Goal: Information Seeking & Learning: Learn about a topic

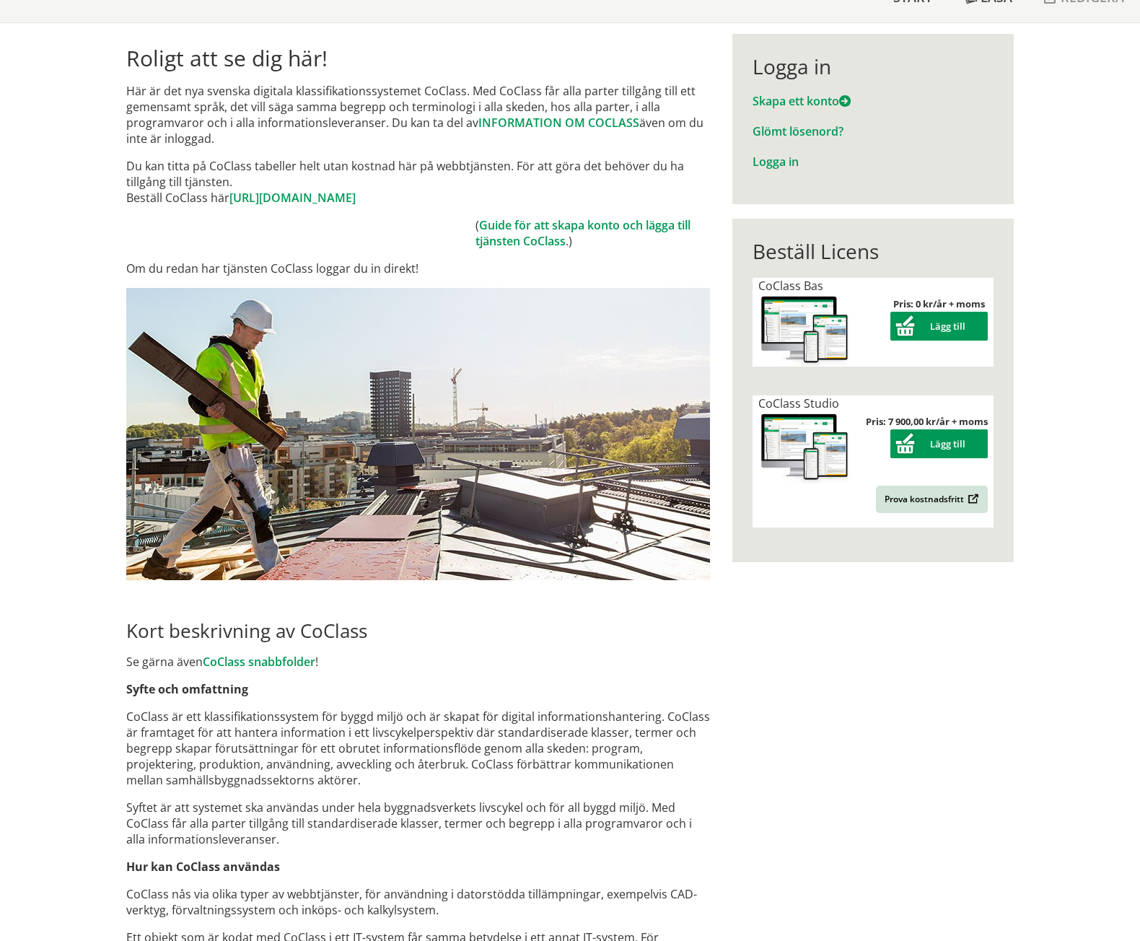
scroll to position [144, 0]
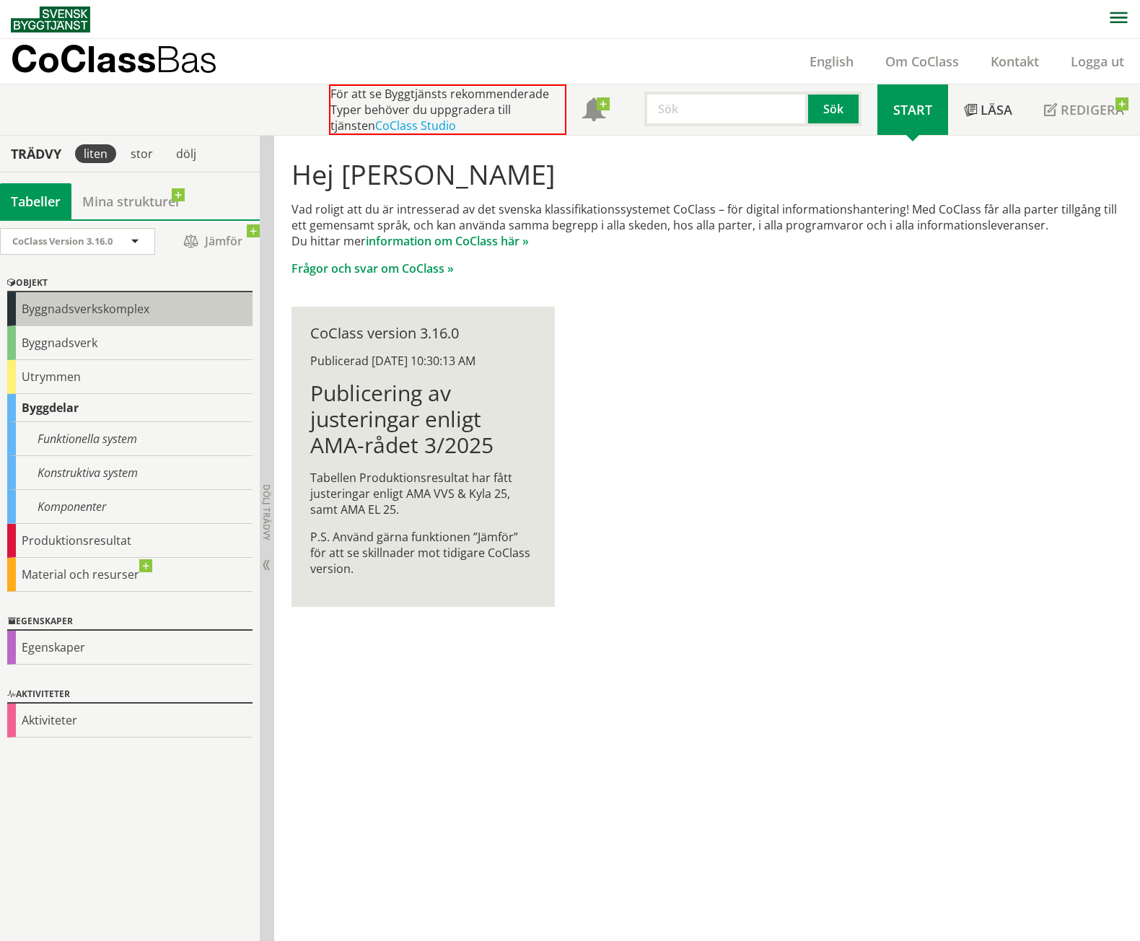
click at [113, 307] on div "Byggnadsverkskomplex" at bounding box center [129, 309] width 245 height 34
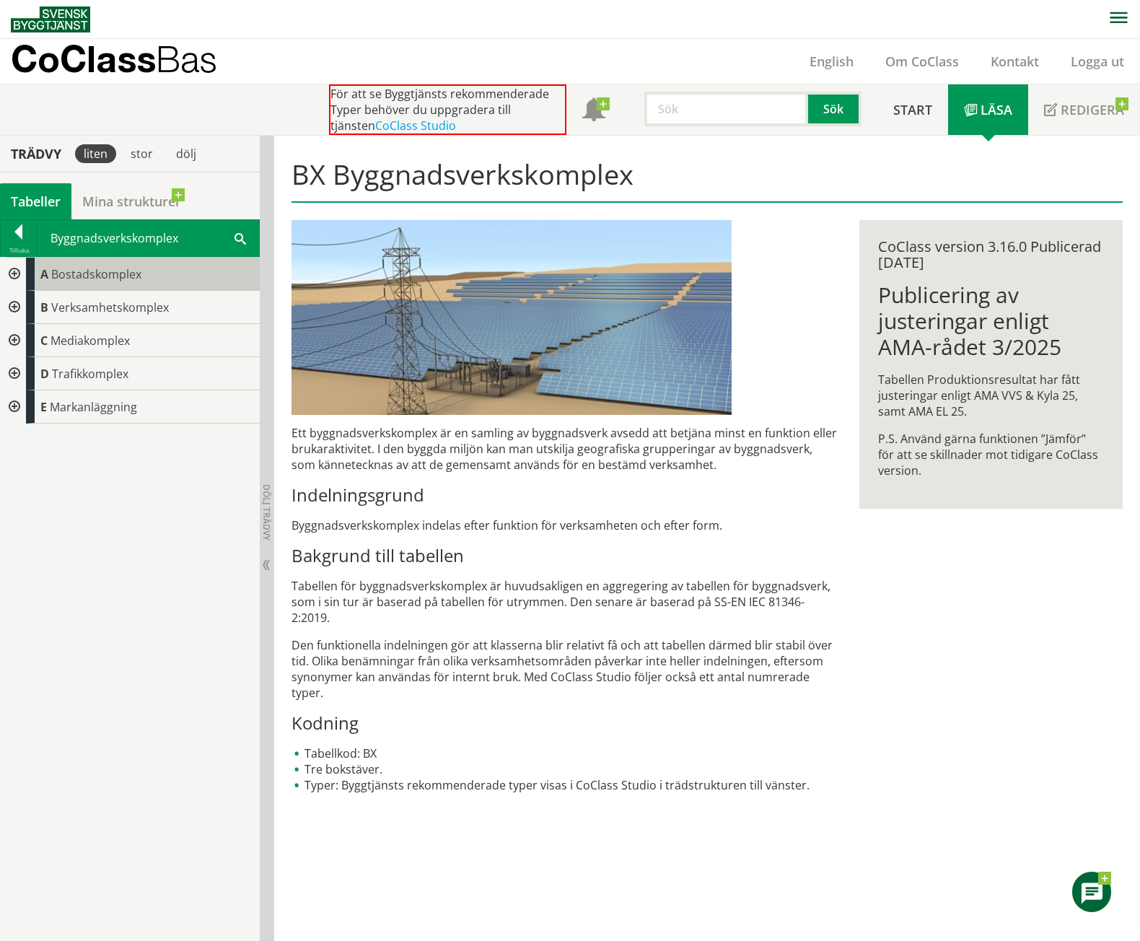
click at [115, 277] on span "Bostadskomplex" at bounding box center [96, 274] width 90 height 16
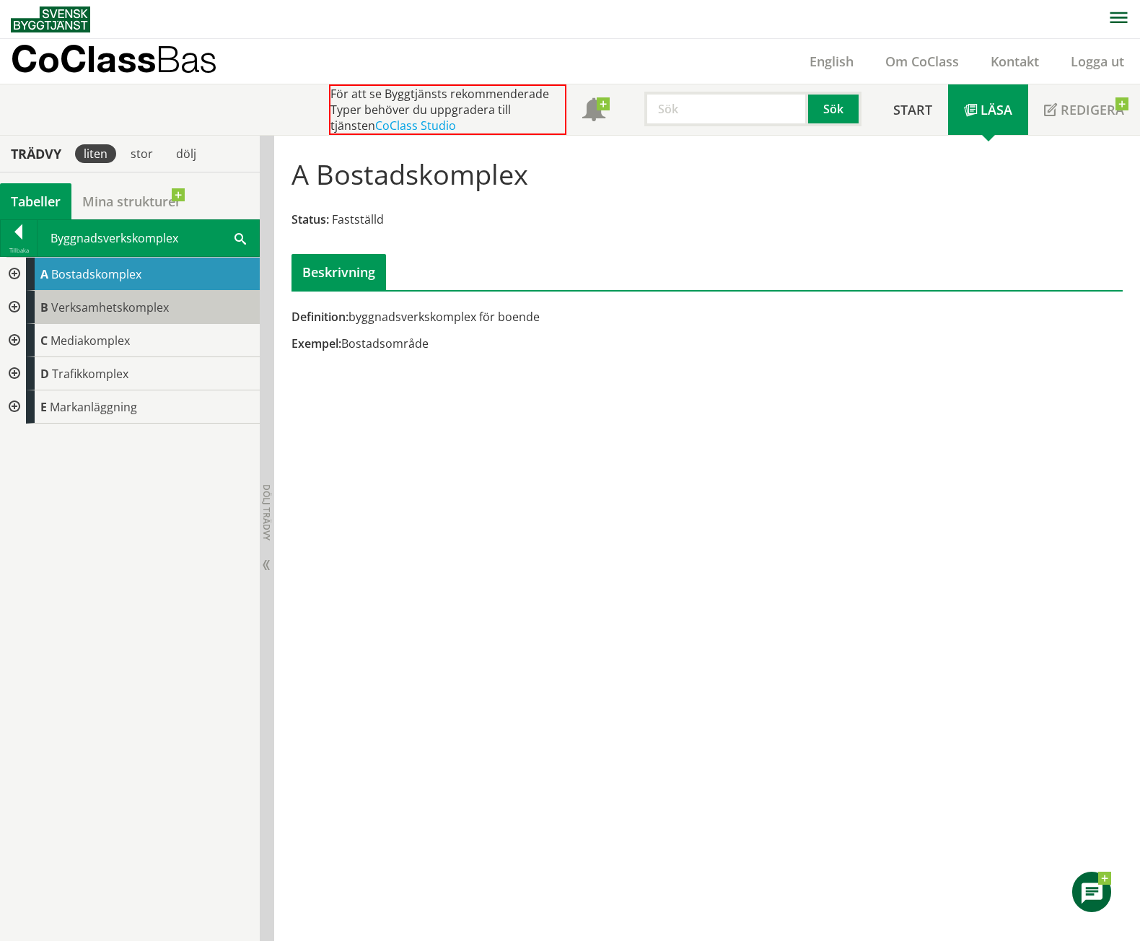
click at [113, 302] on span "Verksamhetskomplex" at bounding box center [110, 307] width 118 height 16
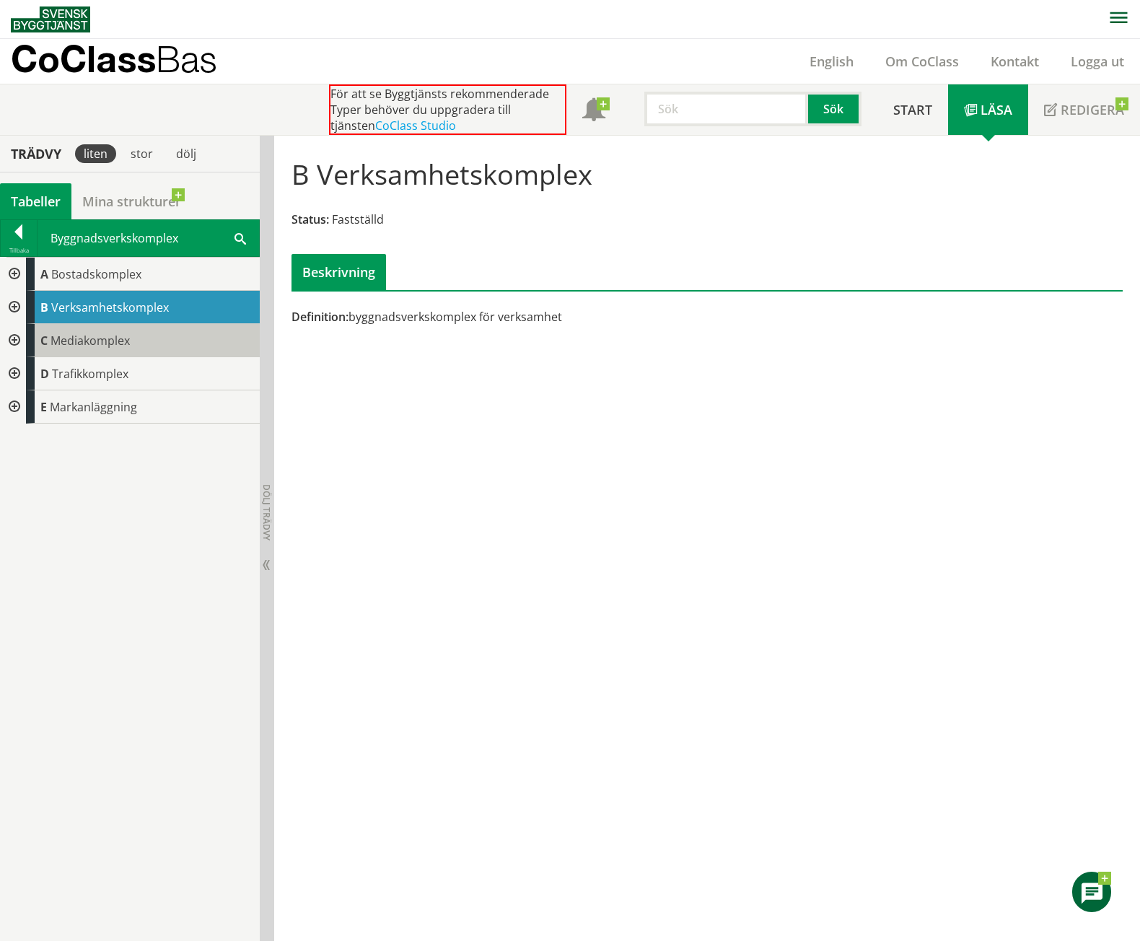
click at [100, 339] on span "Mediakomplex" at bounding box center [90, 341] width 79 height 16
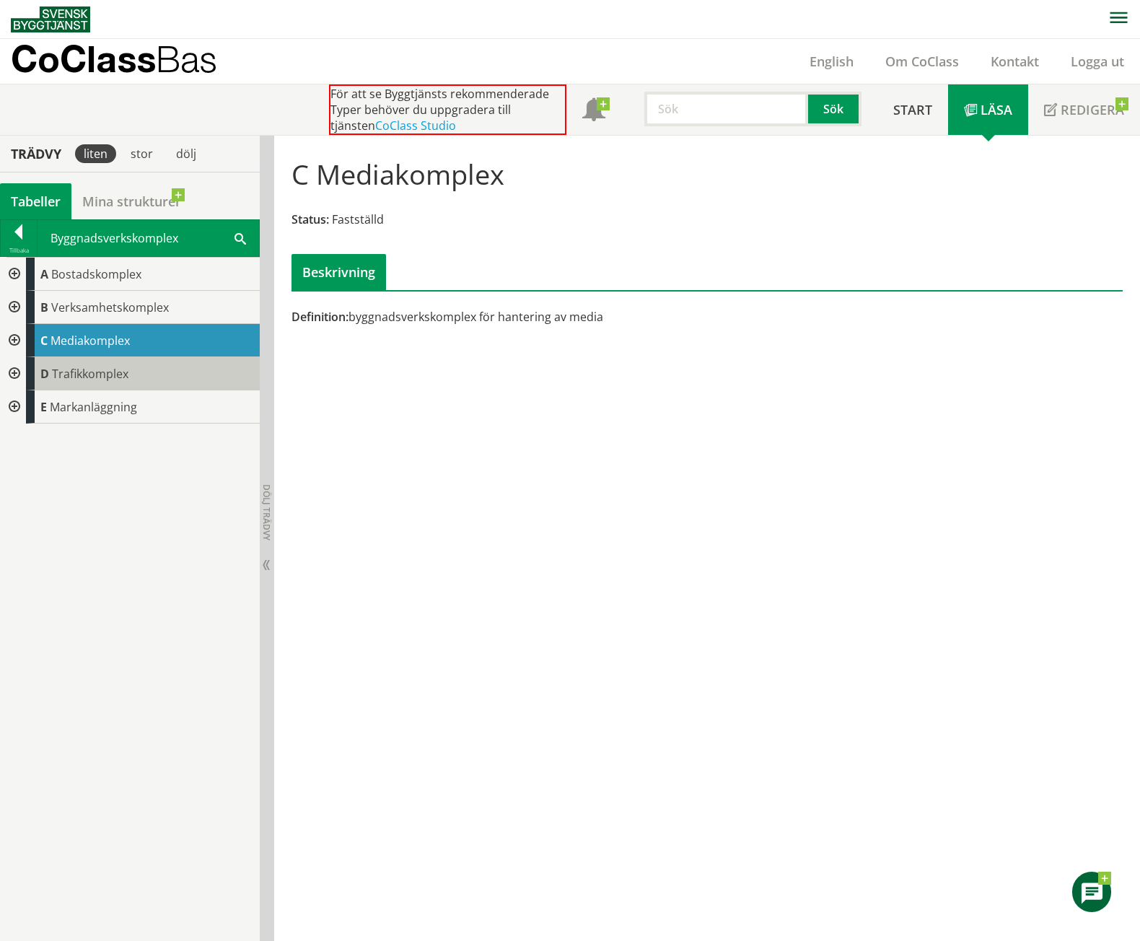
click at [91, 372] on span "Trafikkomplex" at bounding box center [90, 374] width 76 height 16
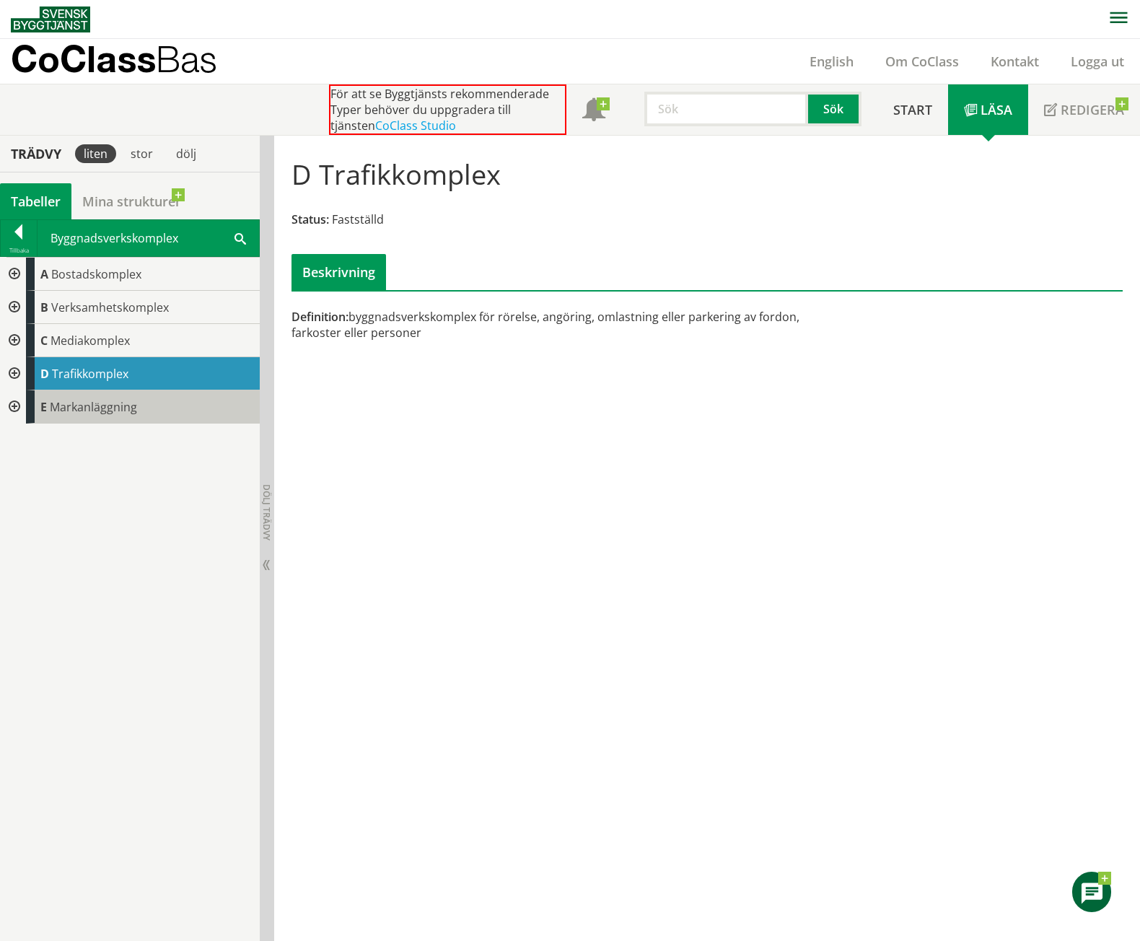
click at [98, 391] on div "E Markanläggning" at bounding box center [143, 406] width 234 height 33
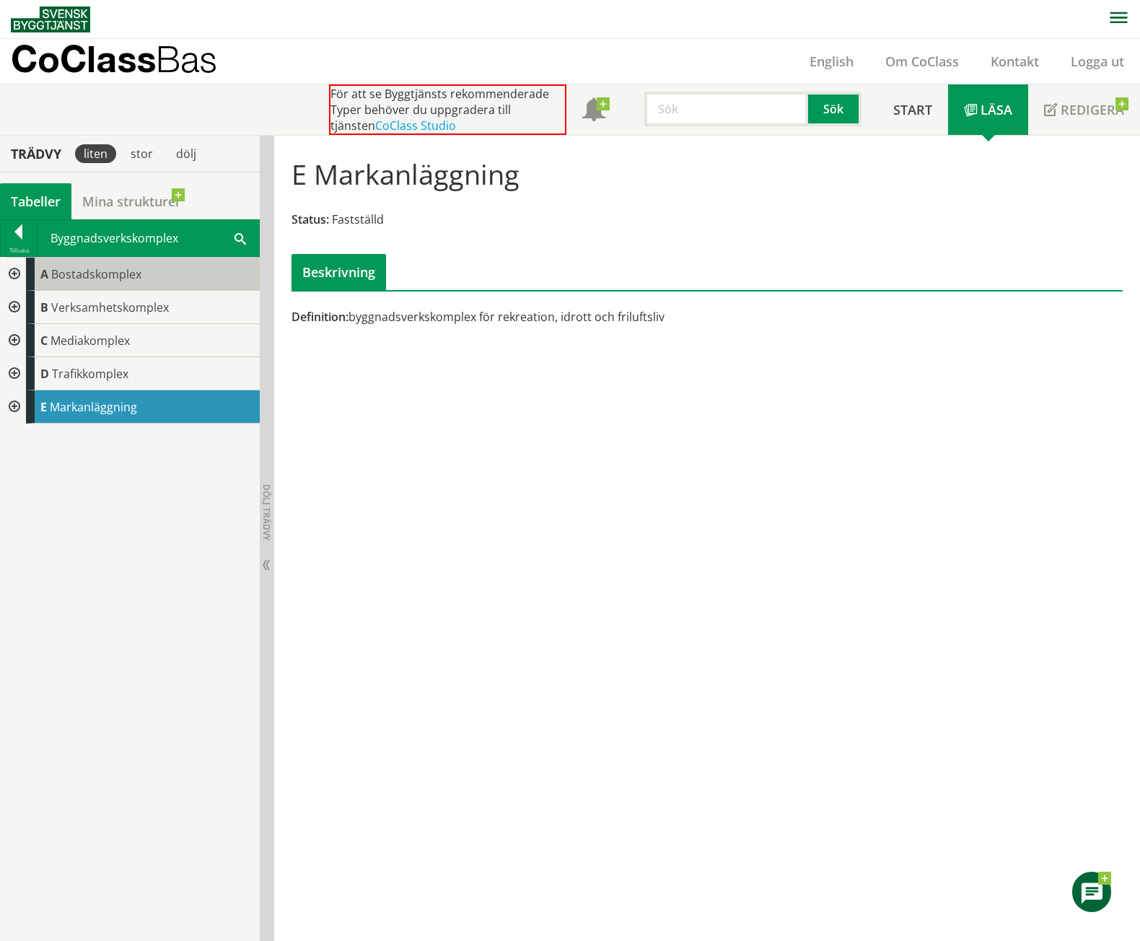
click at [123, 280] on span "Bostadskomplex" at bounding box center [96, 274] width 90 height 16
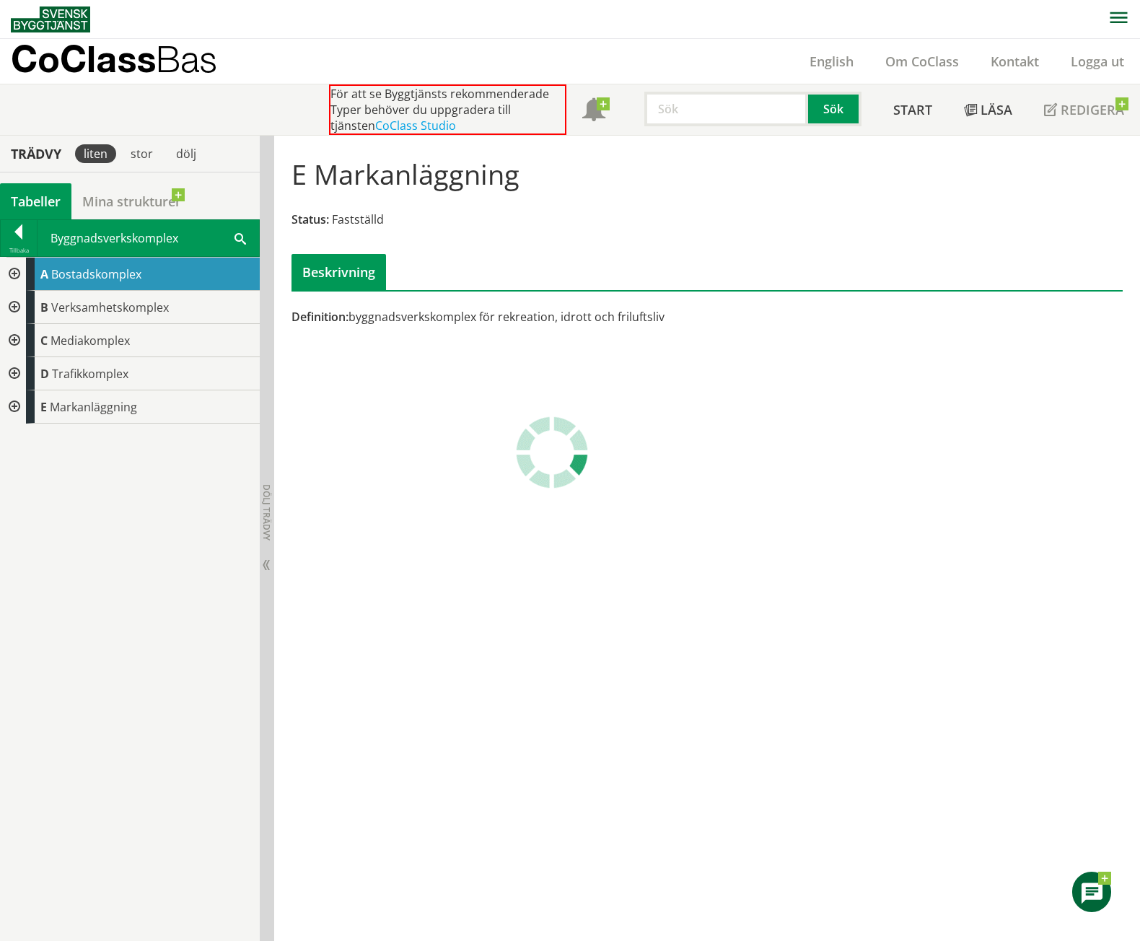
click at [389, 493] on div "E Markanläggning Status: Fastställd Beskrivning Definition: byggnadsverkskomple…" at bounding box center [707, 539] width 866 height 806
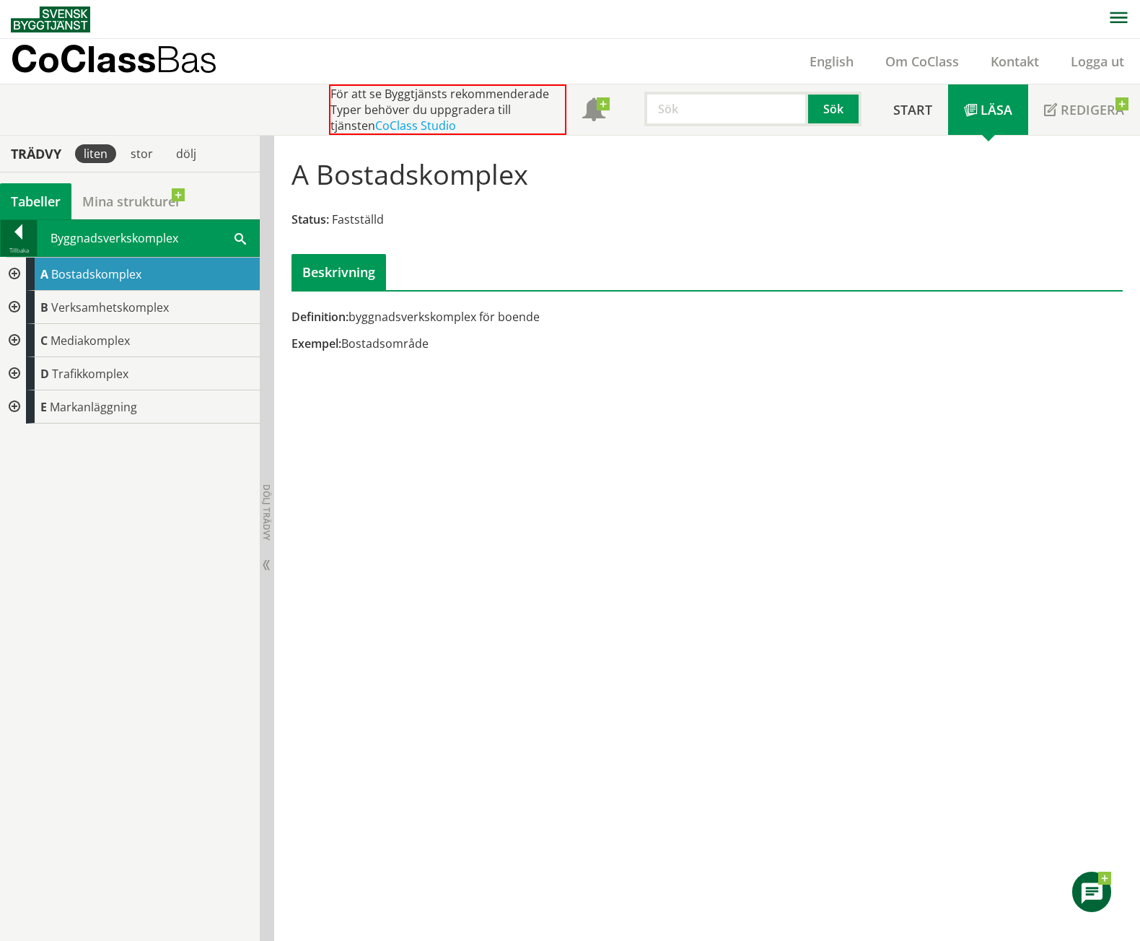
click at [25, 224] on div at bounding box center [19, 234] width 36 height 20
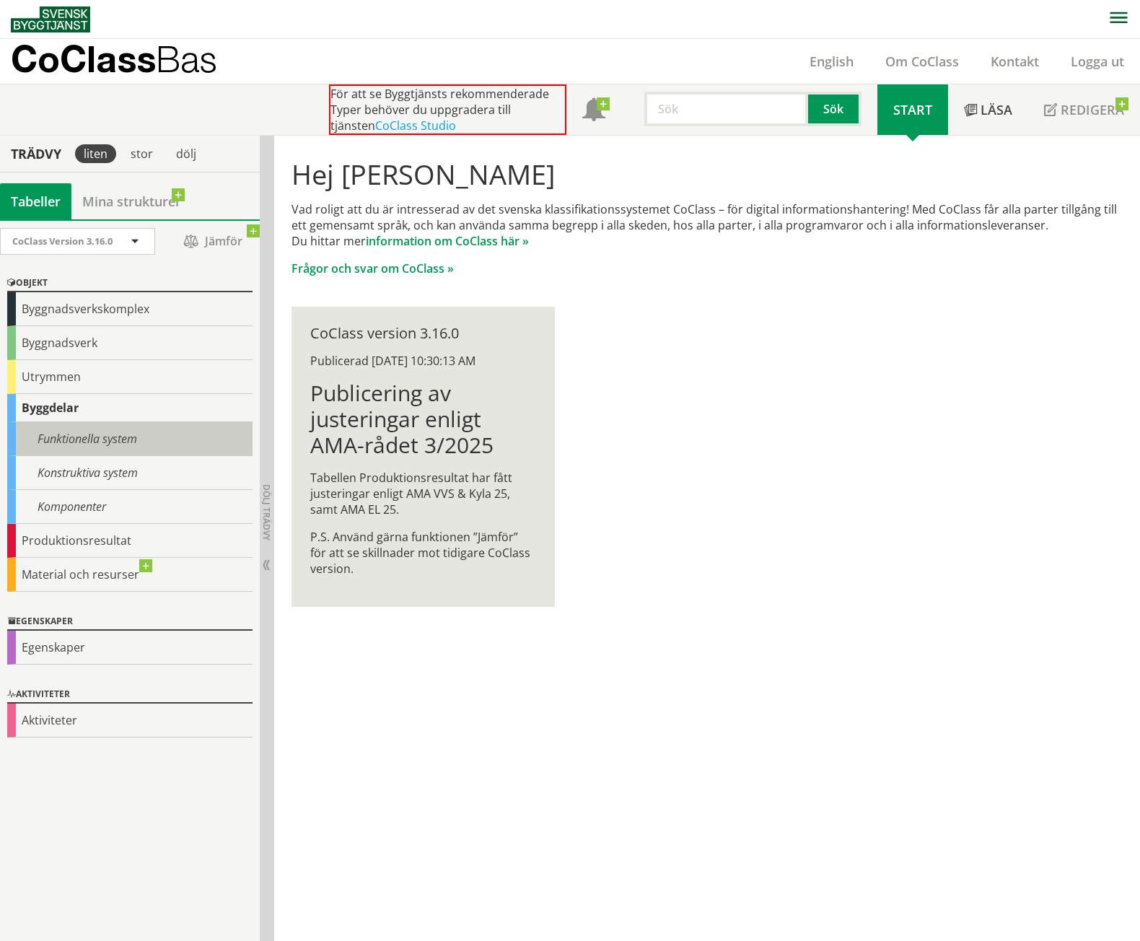
click at [56, 455] on div "Funktionella system" at bounding box center [129, 439] width 245 height 34
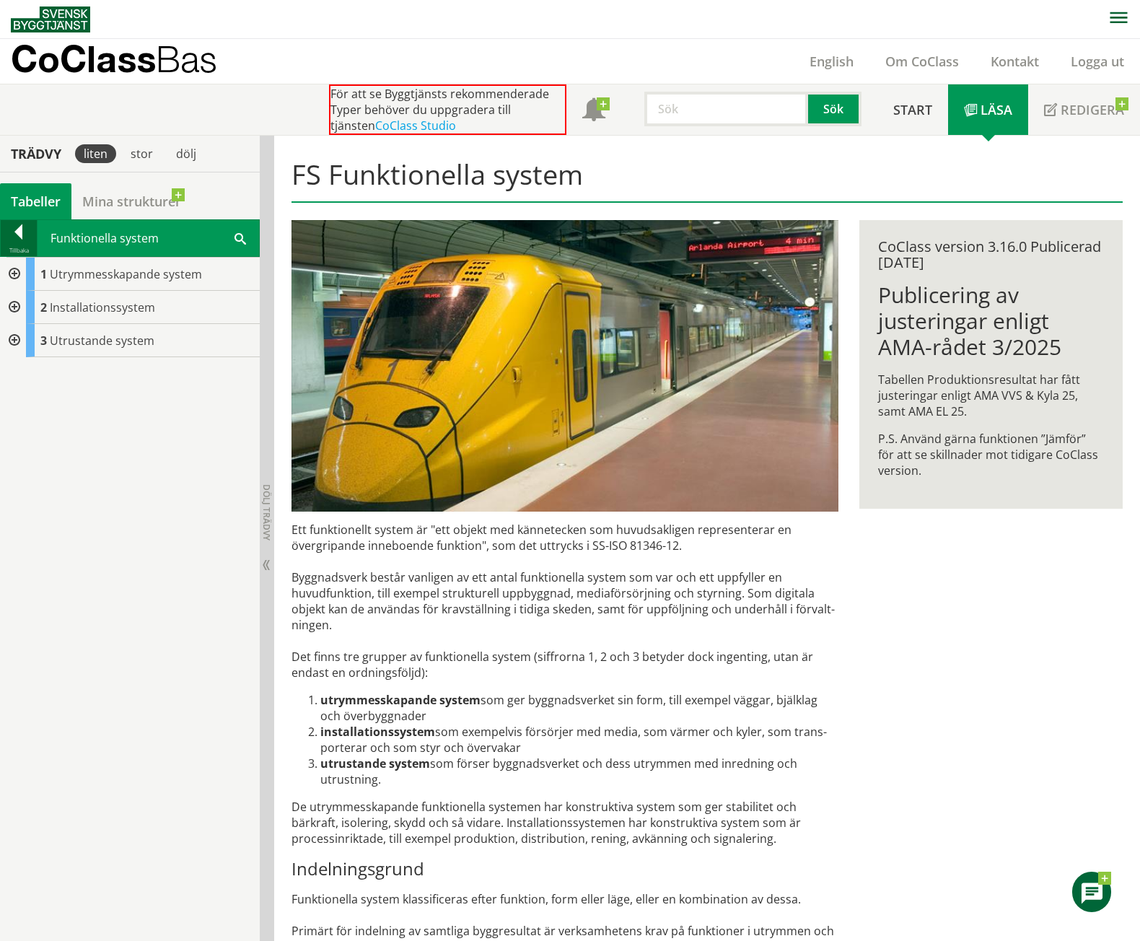
click at [32, 225] on div at bounding box center [19, 234] width 36 height 20
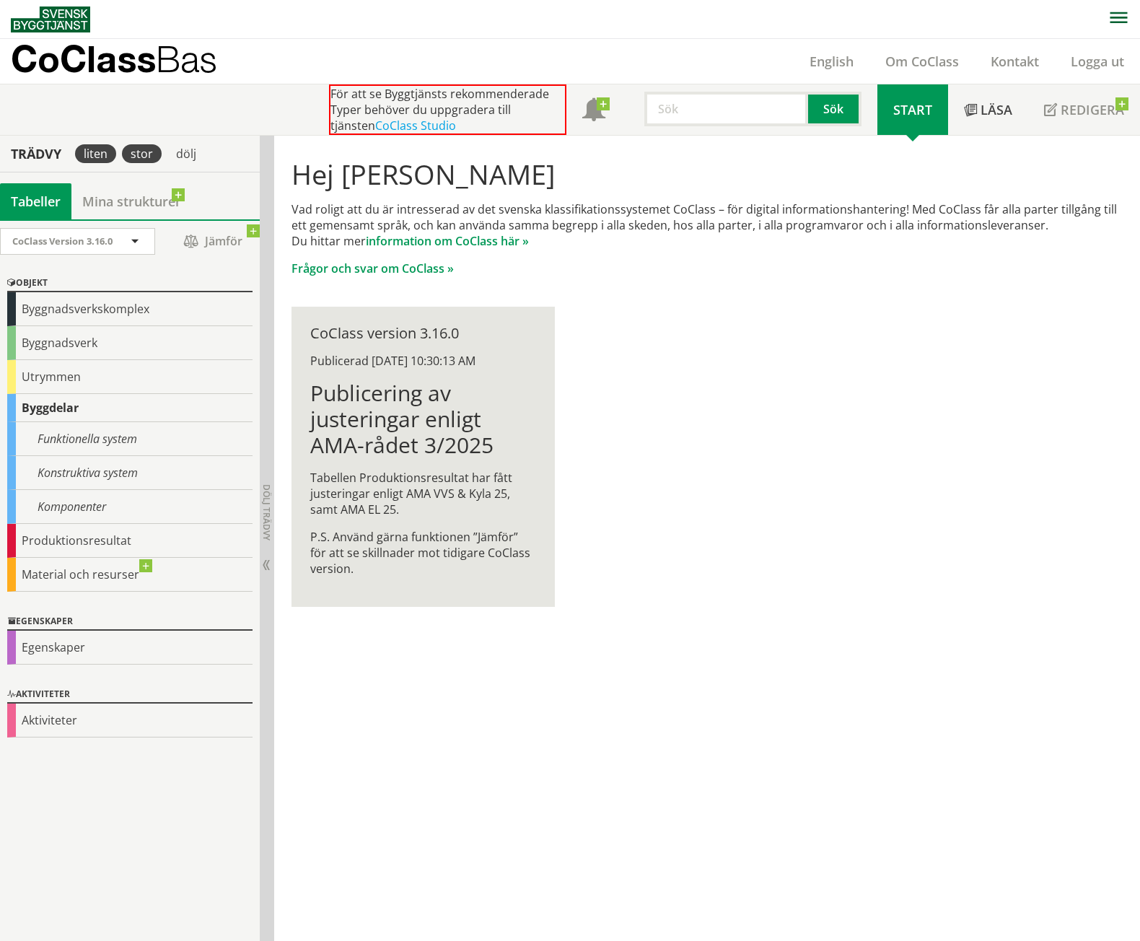
click at [152, 146] on div "stor" at bounding box center [142, 153] width 40 height 19
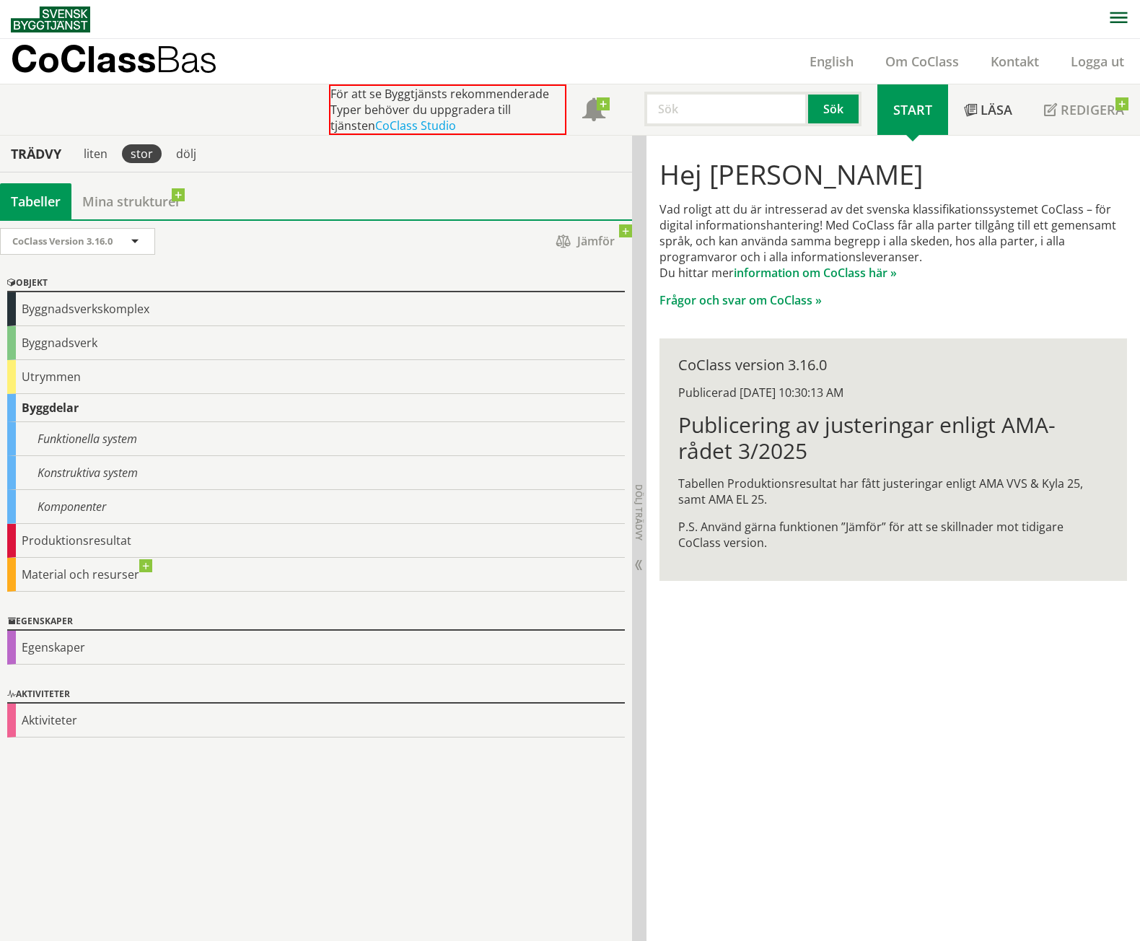
click at [152, 146] on div "stor" at bounding box center [142, 153] width 40 height 19
click at [85, 153] on div "liten" at bounding box center [95, 153] width 41 height 19
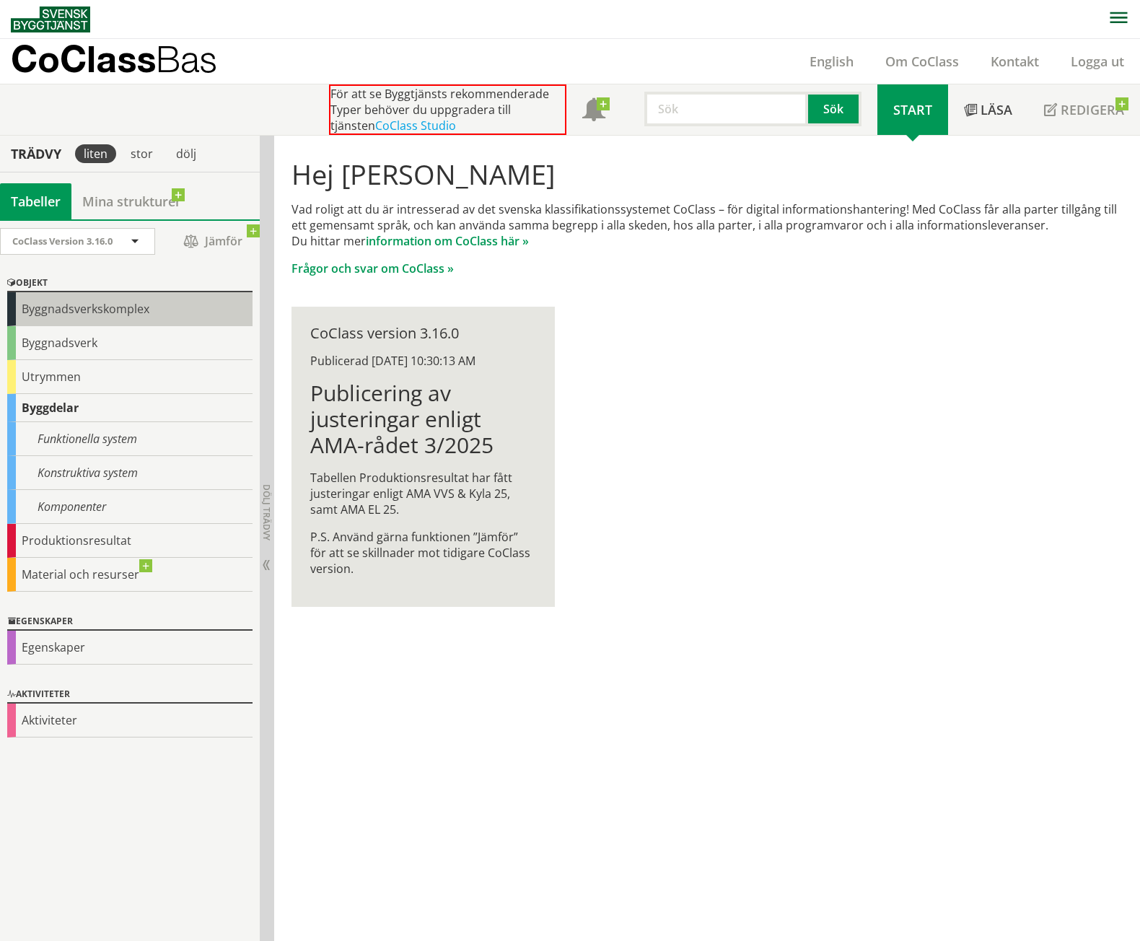
click at [106, 299] on div "Byggnadsverkskomplex" at bounding box center [129, 309] width 245 height 34
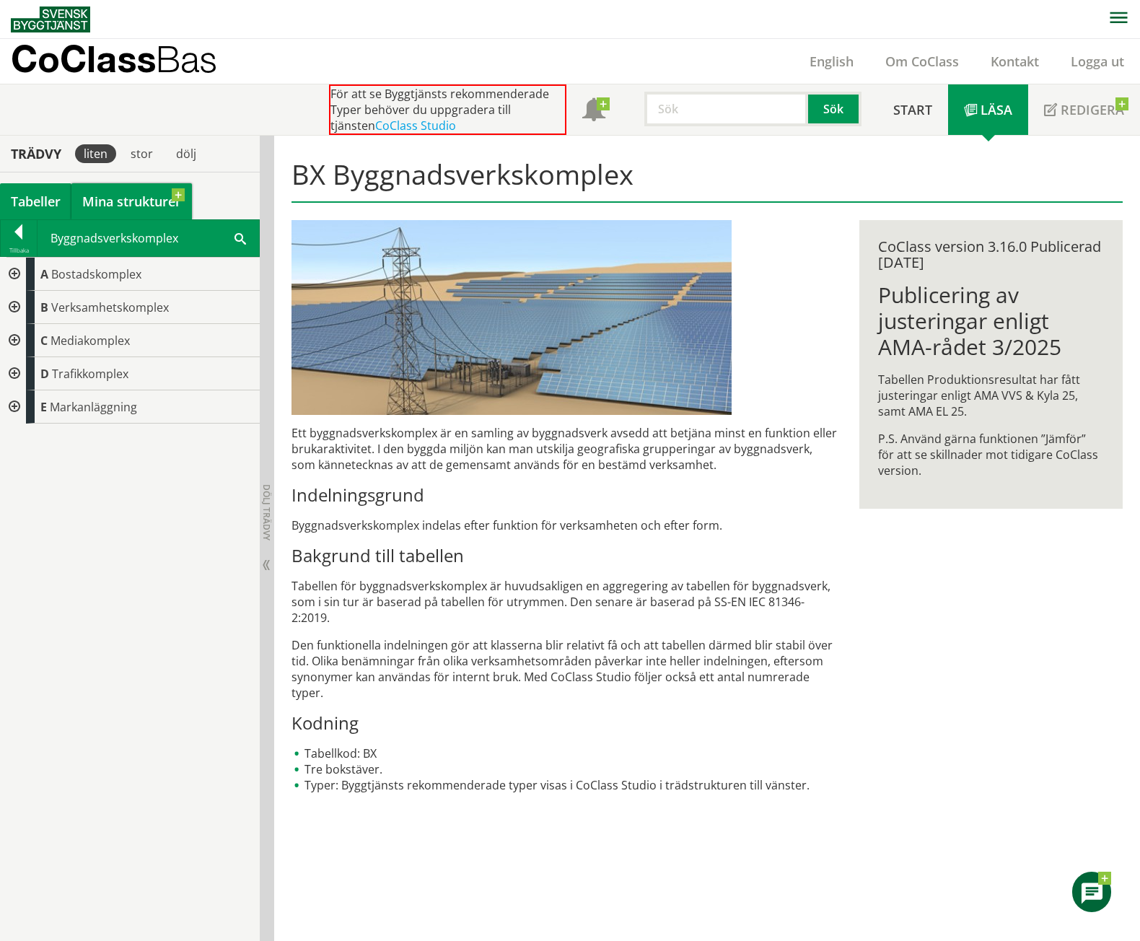
click at [150, 201] on link "Mina strukturer" at bounding box center [131, 201] width 120 height 36
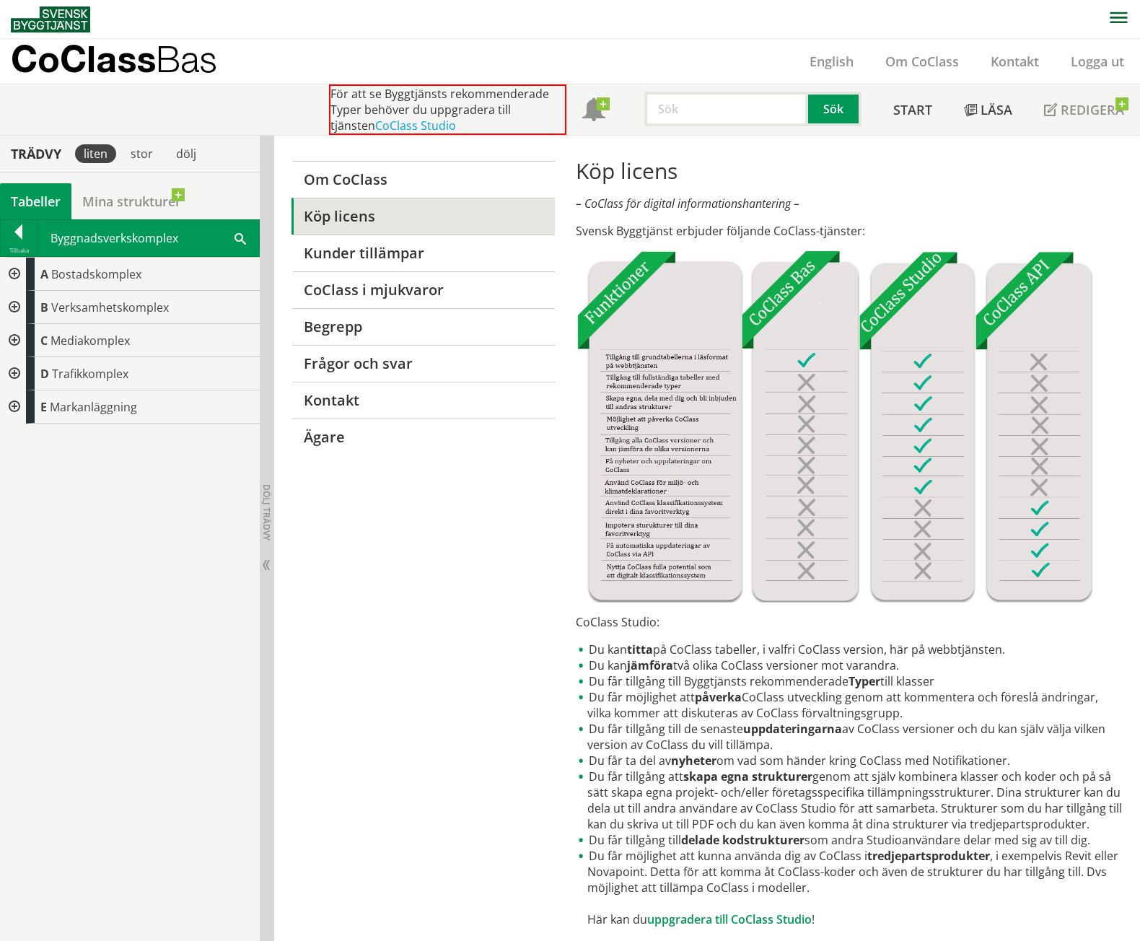
click at [63, 211] on div "Tabeller" at bounding box center [35, 201] width 71 height 36
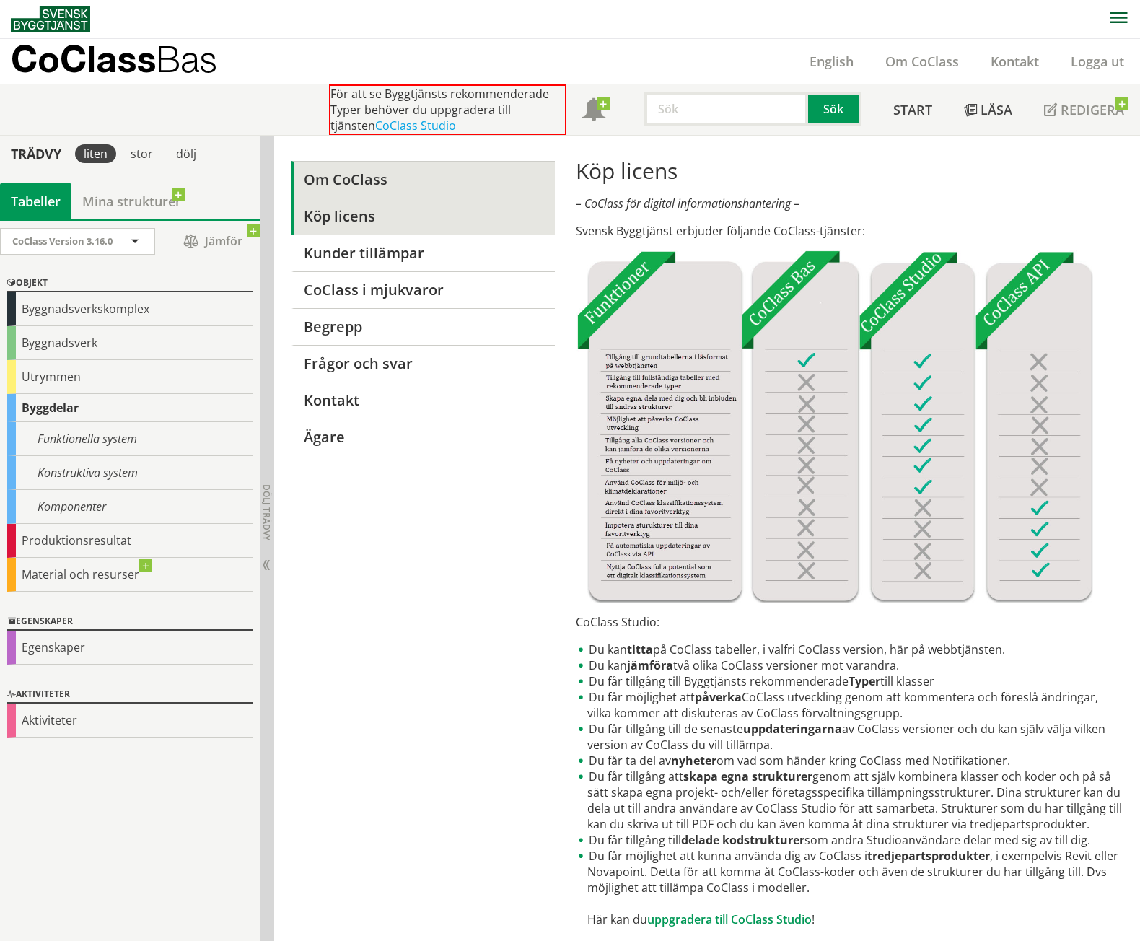
click at [351, 187] on link "Om CoClass" at bounding box center [422, 179] width 263 height 37
click at [908, 290] on img at bounding box center [834, 426] width 517 height 352
click at [330, 212] on link "Köp licens" at bounding box center [422, 216] width 263 height 37
click at [372, 223] on link "Köp licens" at bounding box center [422, 216] width 263 height 37
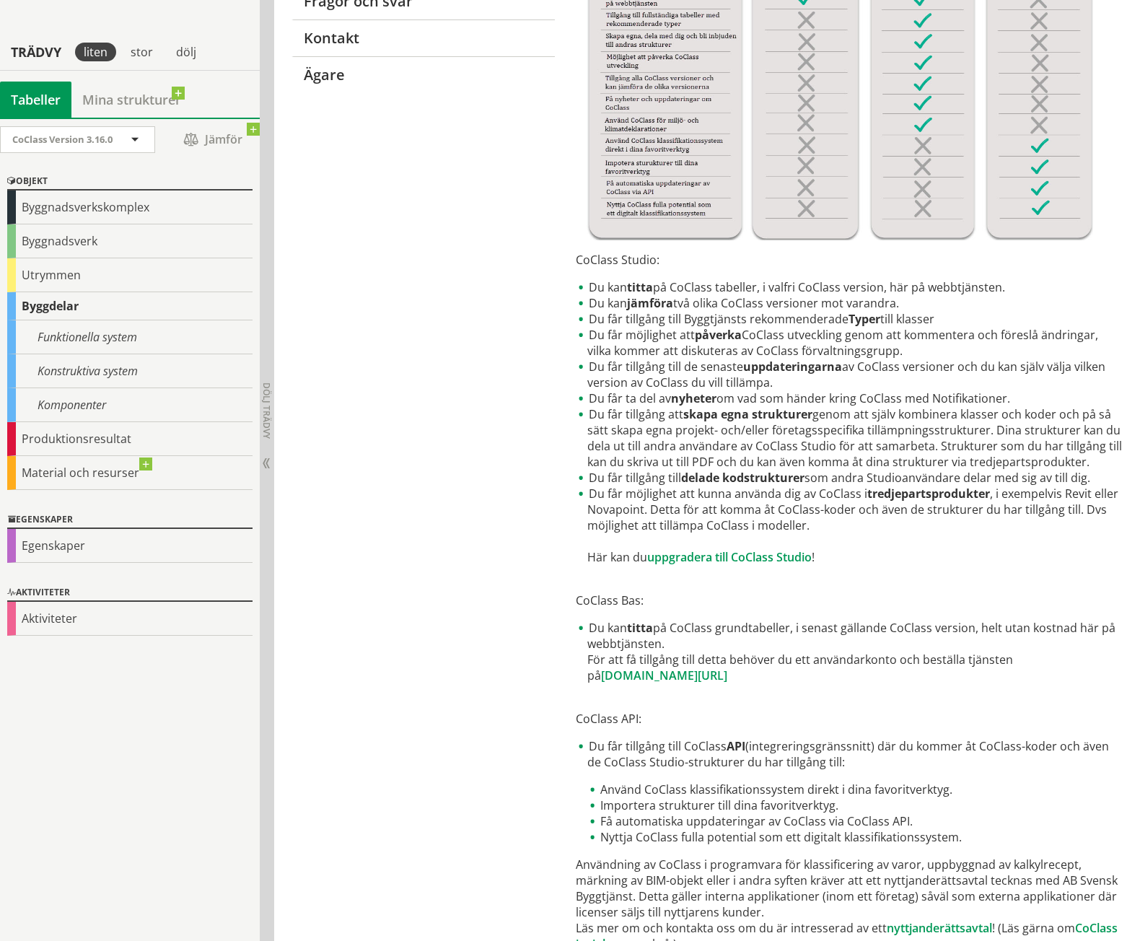
scroll to position [419, 0]
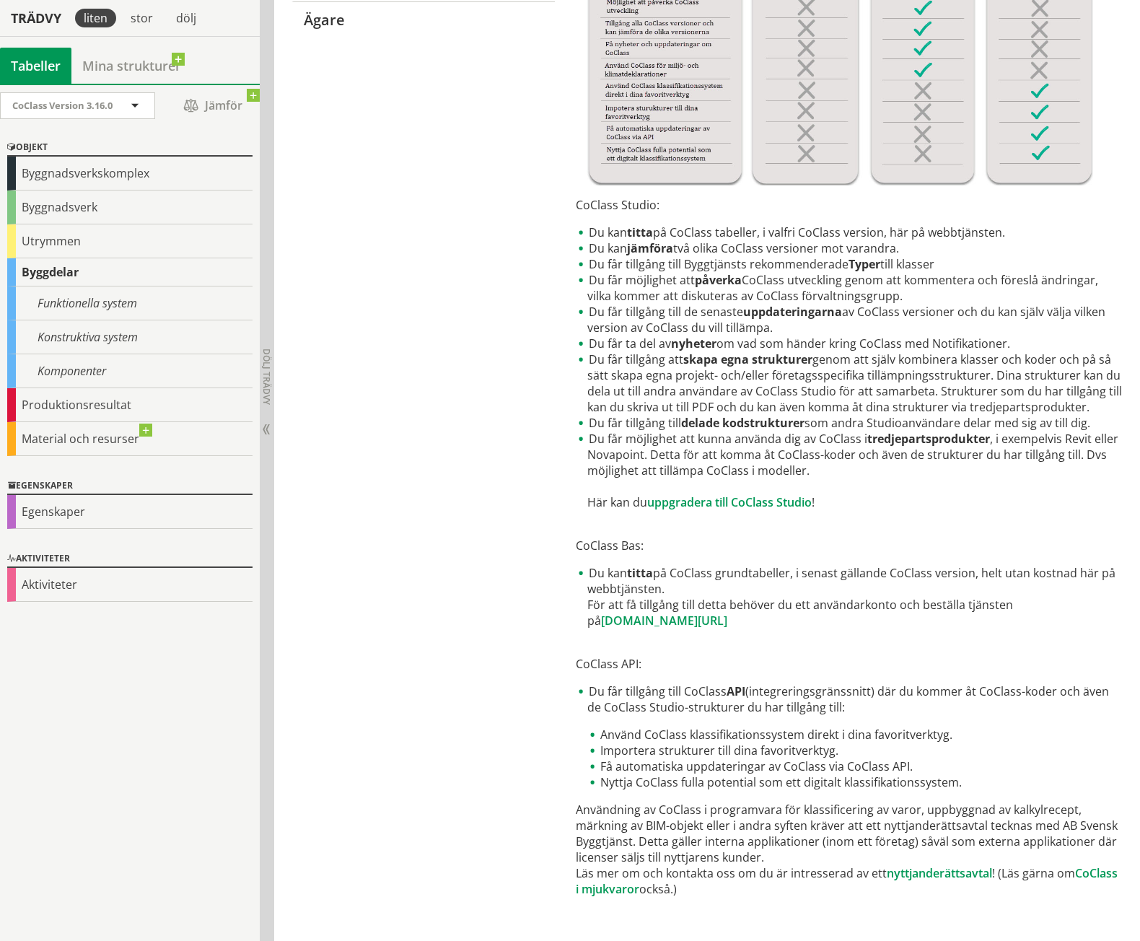
scroll to position [419, 0]
click at [787, 502] on link "uppgradera till CoClass Studio" at bounding box center [729, 500] width 164 height 16
